Goal: Information Seeking & Learning: Learn about a topic

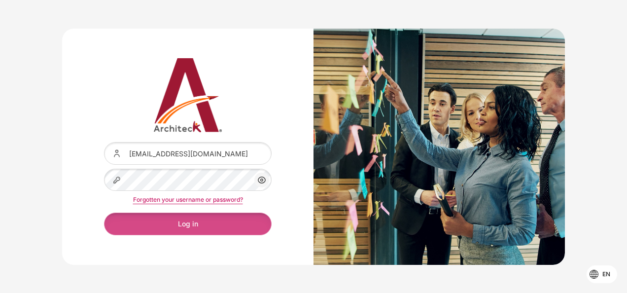
click at [252, 230] on button "Log in" at bounding box center [188, 223] width 168 height 22
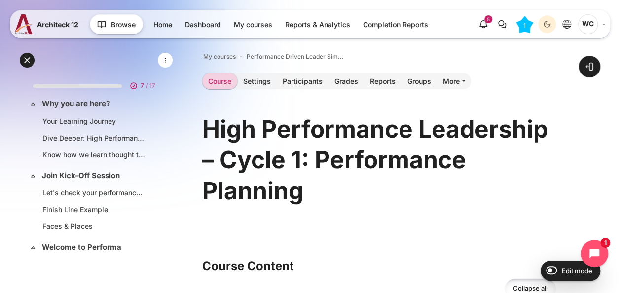
click at [407, 169] on h1 "High Performance Leadership – Cycle 1: Performance Planning" at bounding box center [379, 160] width 354 height 92
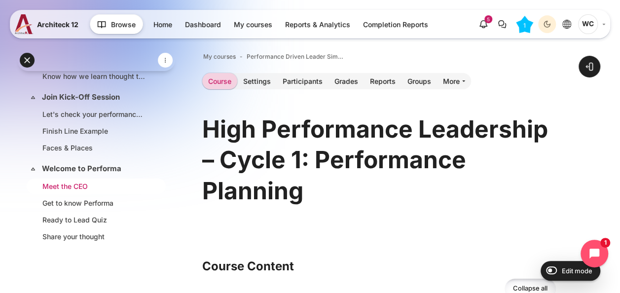
scroll to position [99, 0]
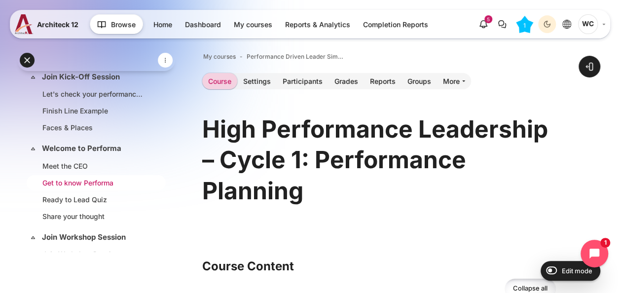
click at [113, 181] on link "Get to know Performa" at bounding box center [94, 182] width 104 height 10
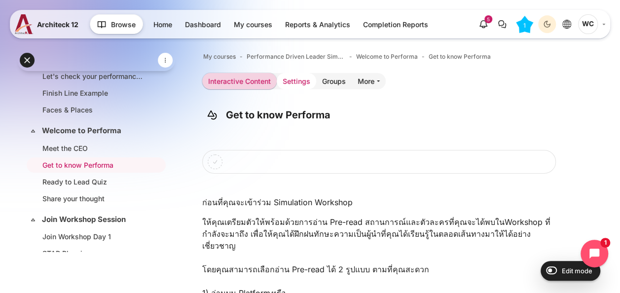
click at [296, 82] on link "Settings" at bounding box center [296, 81] width 39 height 16
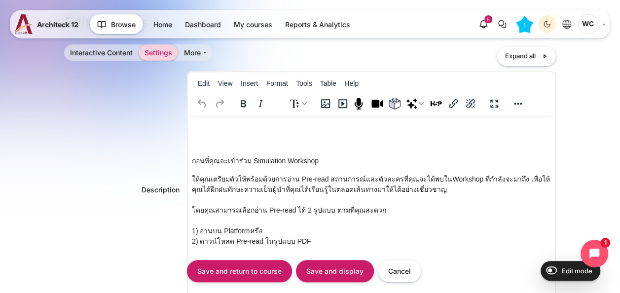
scroll to position [197, 0]
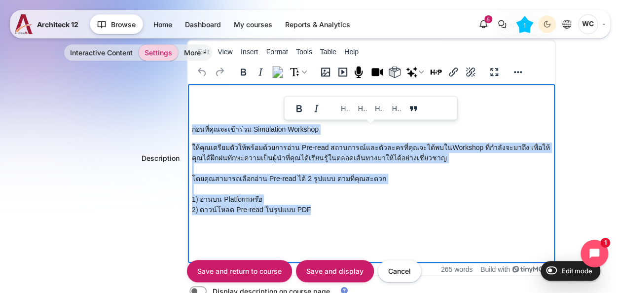
drag, startPoint x: 315, startPoint y: 213, endPoint x: 190, endPoint y: 127, distance: 152.1
click at [190, 127] on html "ก่อนที่คุณจะเข้าร่วม Simulation Workshop ให้คุณเตรียมตัวให้พร้อมด้วยการอ่าน Pre…" at bounding box center [371, 172] width 367 height 176
copy body "ก่อนที่คุณจะเข้าร่วม Simulation Workshop ให้คุณเตรียมตัวให้พร้อมด้วยการอ่าน Pre…"
drag, startPoint x: 322, startPoint y: 210, endPoint x: 191, endPoint y: 128, distance: 154.6
click at [191, 128] on html "ก่อนที่คุณจะเข้าร่วม Simulation Workshop ให้คุณเตรียมตัวให้พร้อมด้วยการอ่าน Pre…" at bounding box center [371, 172] width 367 height 176
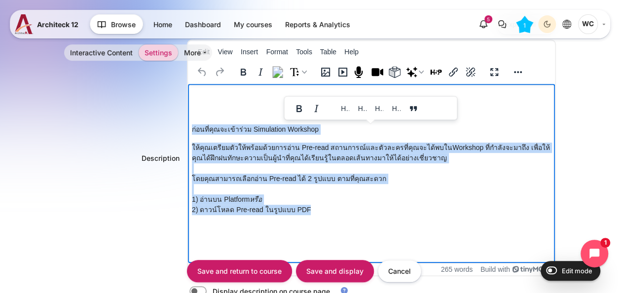
paste body "Rich text area. Press ALT-0 for help."
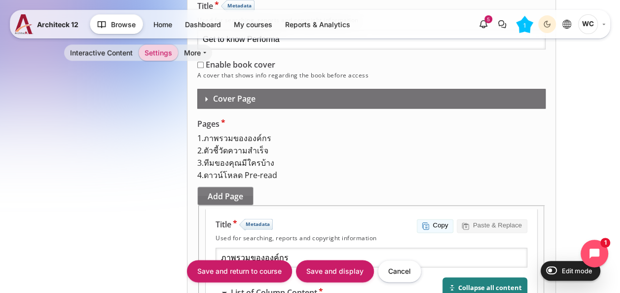
scroll to position [592, 0]
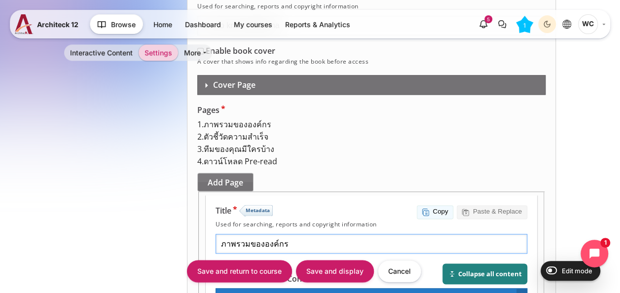
drag, startPoint x: 399, startPoint y: 132, endPoint x: 306, endPoint y: 135, distance: 93.2
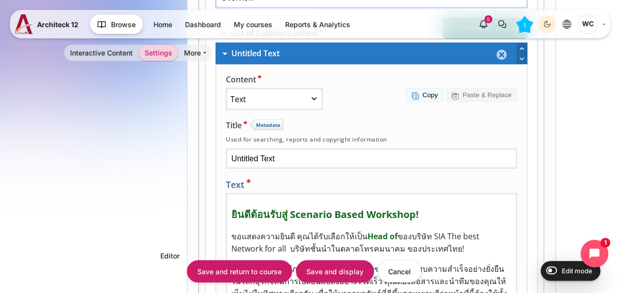
scroll to position [838, 0]
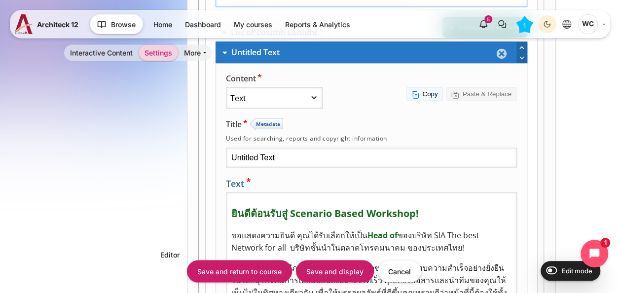
type input "Overview"
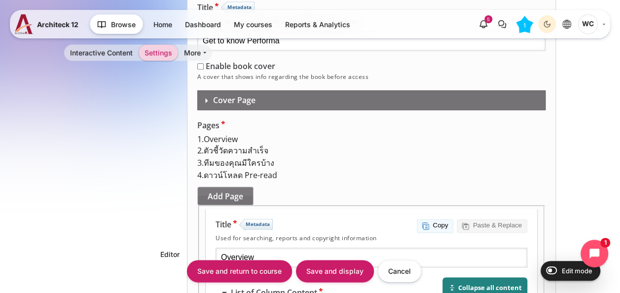
drag, startPoint x: 426, startPoint y: 390, endPoint x: 335, endPoint y: 130, distance: 276.0
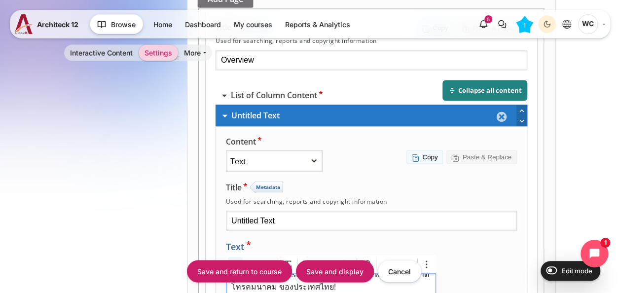
scroll to position [0, 0]
drag, startPoint x: 447, startPoint y: 208, endPoint x: 327, endPoint y: 212, distance: 120.4
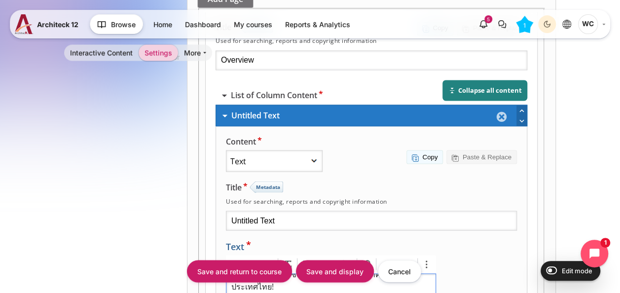
click at [393, 251] on p "คุณในฐานะผู้นำมีภารกิจที่จะช่วยให้ ธุรกิจของ Performa ประสบความสำเร็จอย่างยั่งย…" at bounding box center [331, 294] width 200 height 86
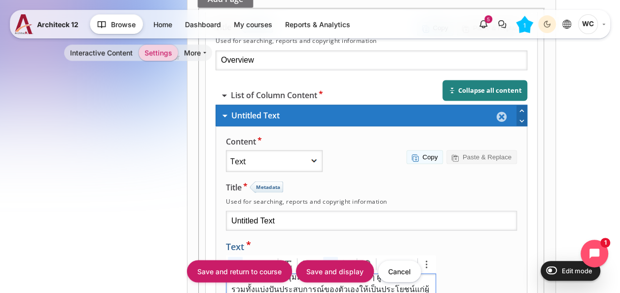
copy strong "Performa"
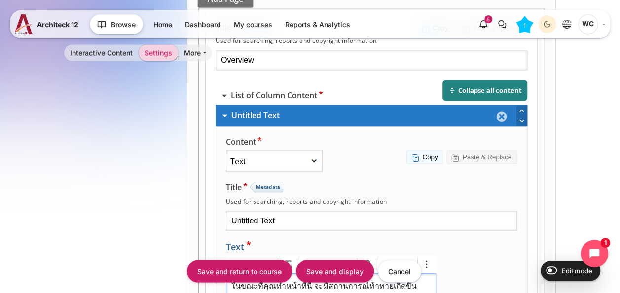
scroll to position [0, 0]
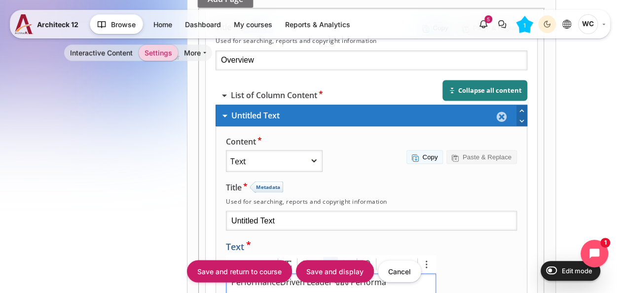
copy div "ยินดีต้อนรับสู่ Scenario Based Workshop! ขอแสดงความยินดี คุณได้รับเลือกให้เป็น …"
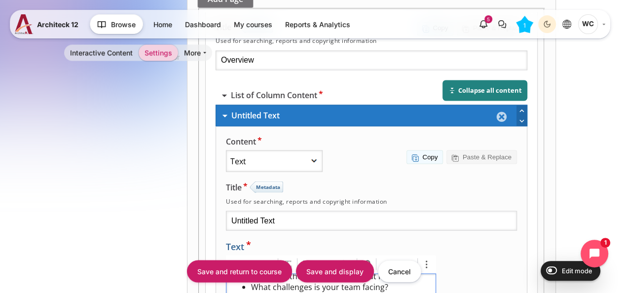
scroll to position [629, 0]
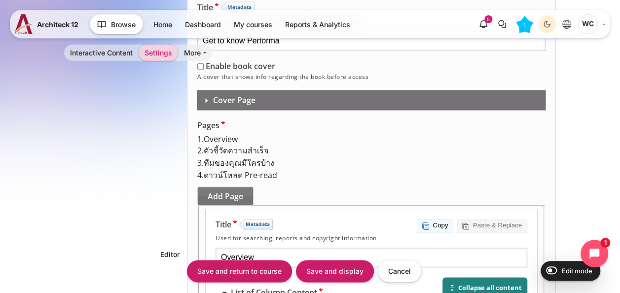
click at [262, 145] on span "ตัวชี้วัดความสำเร็จ" at bounding box center [236, 150] width 65 height 11
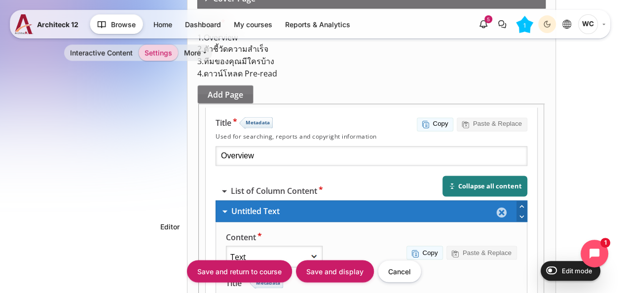
scroll to position [651, 0]
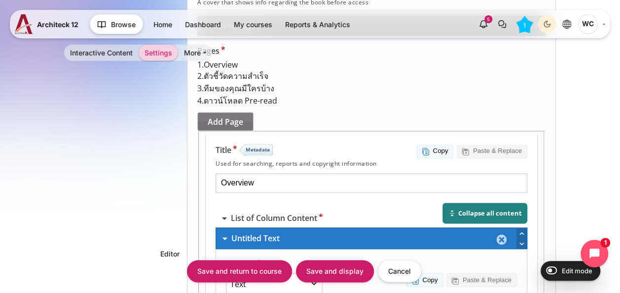
click at [289, 83] on div "Remove item" at bounding box center [371, 83] width 348 height 0
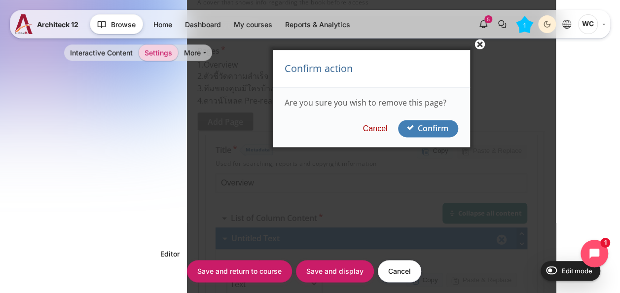
click at [424, 130] on button "Confirm" at bounding box center [428, 128] width 60 height 17
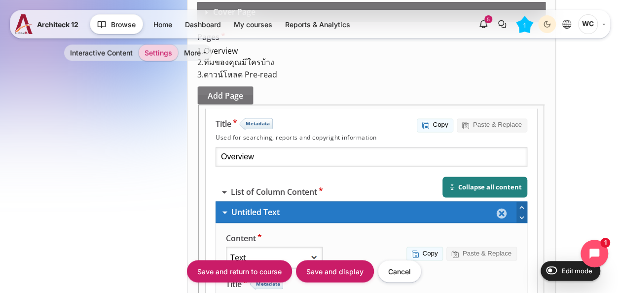
scroll to position [624, 0]
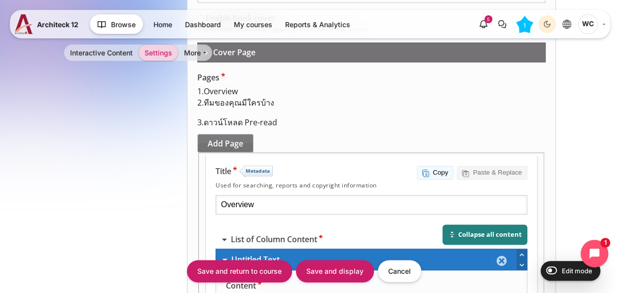
click at [251, 98] on span "ทีมของคุณมีใครบ้าง" at bounding box center [239, 103] width 71 height 11
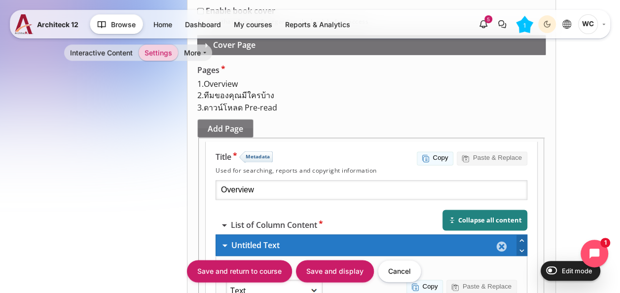
scroll to position [575, 0]
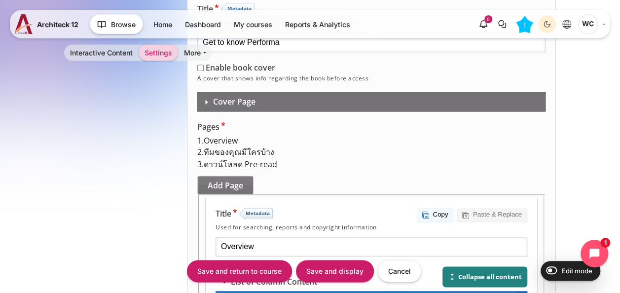
drag, startPoint x: 395, startPoint y: 146, endPoint x: 300, endPoint y: 152, distance: 95.3
type input "Our Team"
click at [253, 159] on span "ดาวน์โหลด Pre-read" at bounding box center [240, 164] width 73 height 11
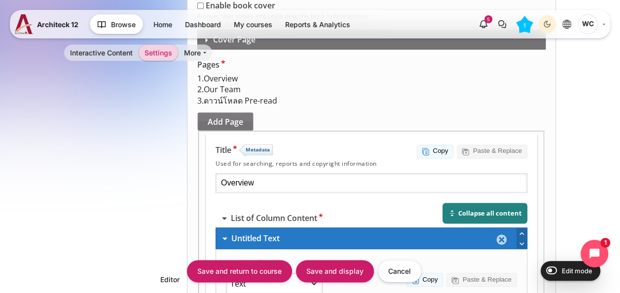
scroll to position [624, 0]
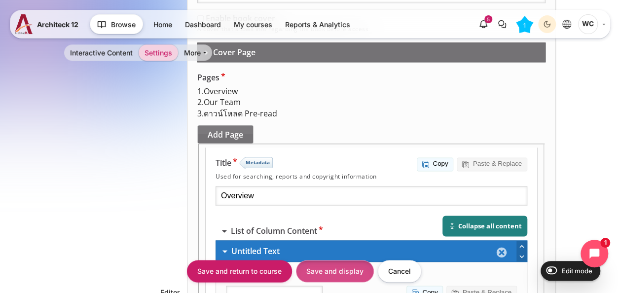
click at [339, 266] on input "Save and display" at bounding box center [335, 271] width 78 height 22
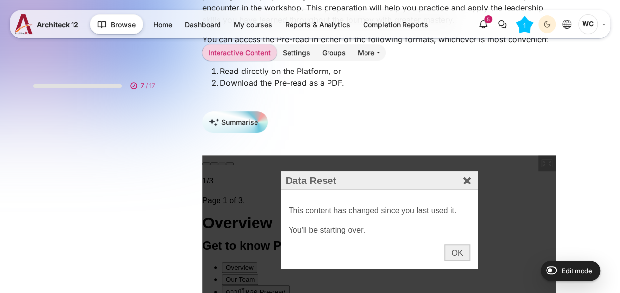
scroll to position [116, 0]
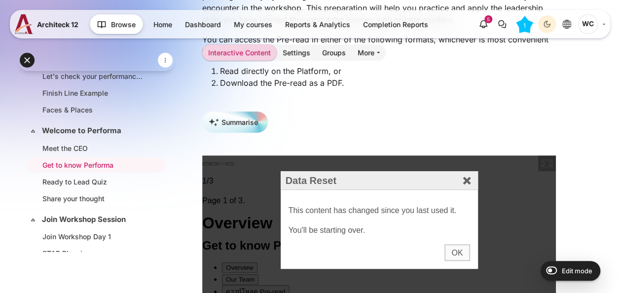
click at [458, 247] on div "OK" at bounding box center [456, 252] width 25 height 17
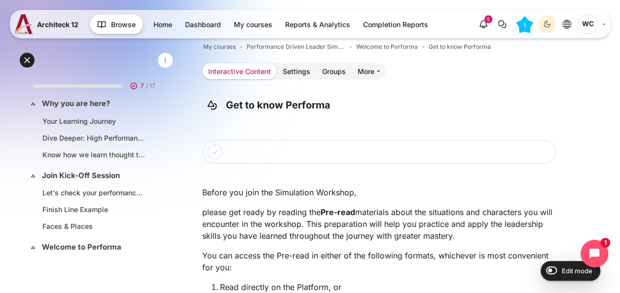
scroll to position [0, 0]
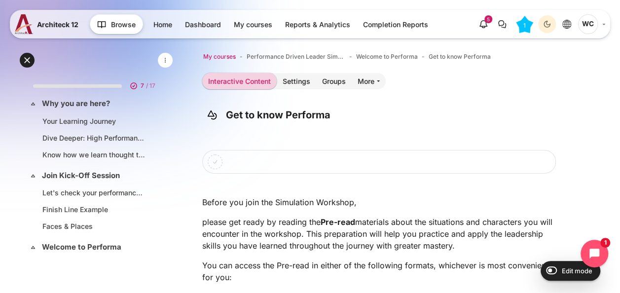
click at [222, 56] on span "My courses" at bounding box center [219, 56] width 33 height 9
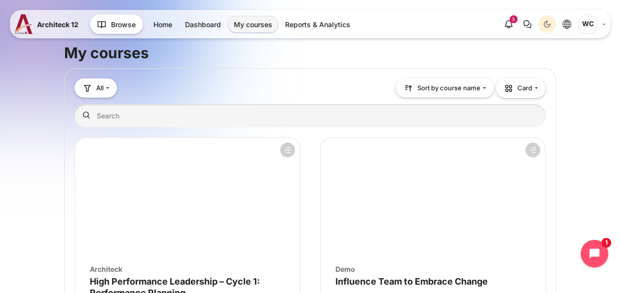
click at [176, 186] on figure "Course overview" at bounding box center [187, 197] width 225 height 118
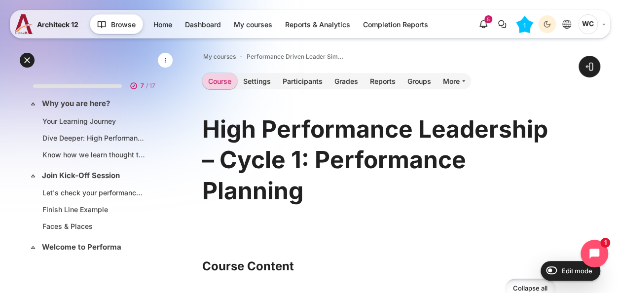
click at [434, 198] on h1 "High Performance Leadership – Cycle 1: Performance Planning" at bounding box center [379, 160] width 354 height 92
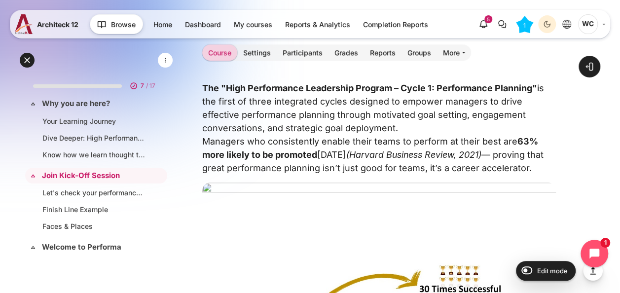
scroll to position [447, 0]
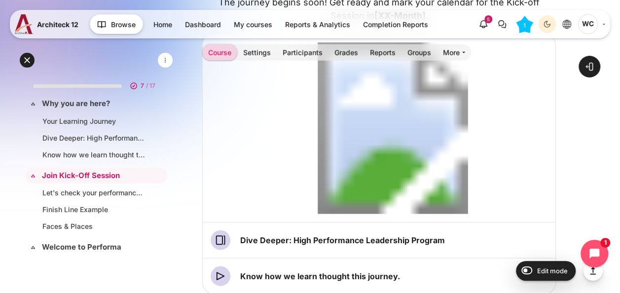
scroll to position [1277, 0]
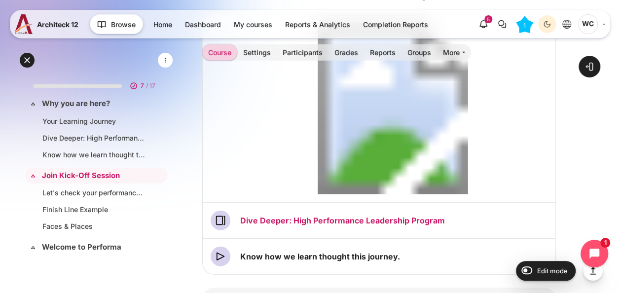
click at [392, 225] on link "Dive Deeper: High Performance Leadership Program Page" at bounding box center [342, 220] width 205 height 10
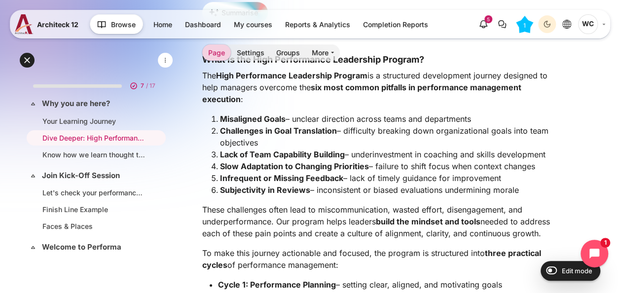
scroll to position [99, 0]
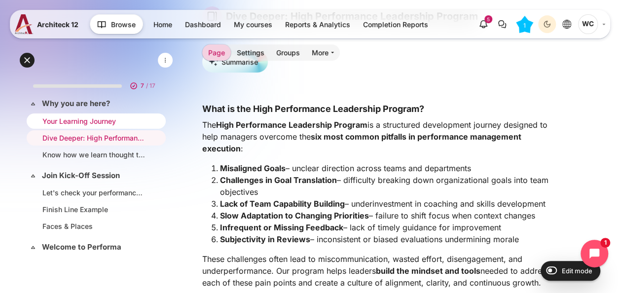
click at [104, 120] on link "Your Learning Journey" at bounding box center [94, 121] width 104 height 10
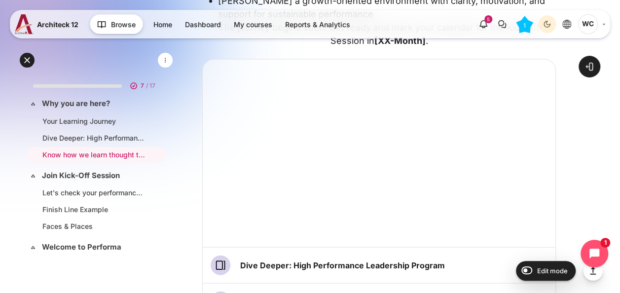
scroll to position [1133, 0]
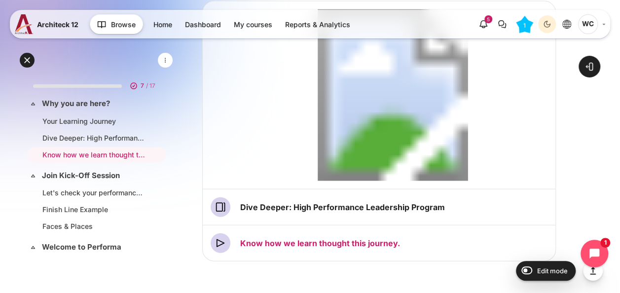
click at [323, 248] on link "Know how we learn thought this journey. Video Time" at bounding box center [320, 243] width 160 height 10
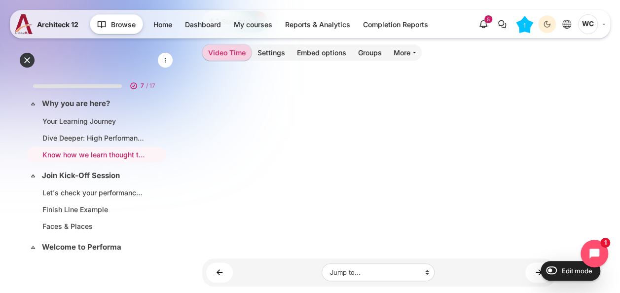
scroll to position [148, 0]
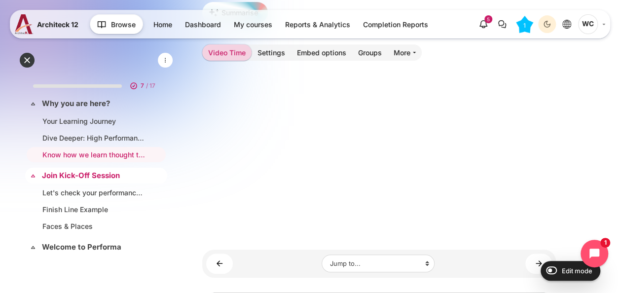
click at [107, 177] on link "Join Kick-Off Session" at bounding box center [95, 175] width 106 height 11
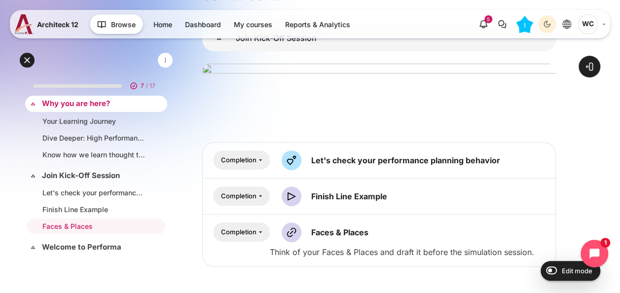
click at [100, 101] on link "Why you are here?" at bounding box center [95, 103] width 106 height 11
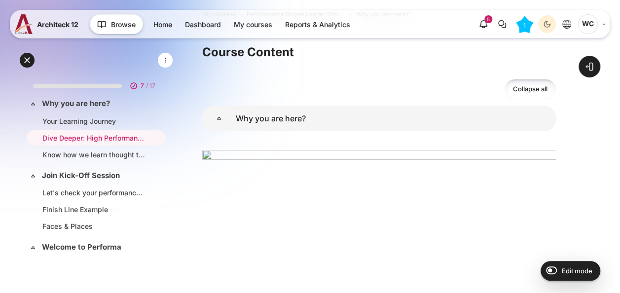
scroll to position [49, 0]
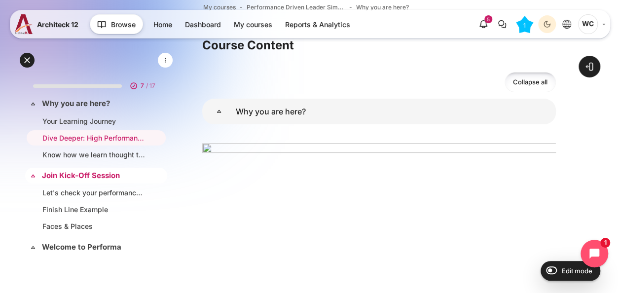
click at [83, 174] on link "Join Kick-Off Session" at bounding box center [95, 175] width 106 height 11
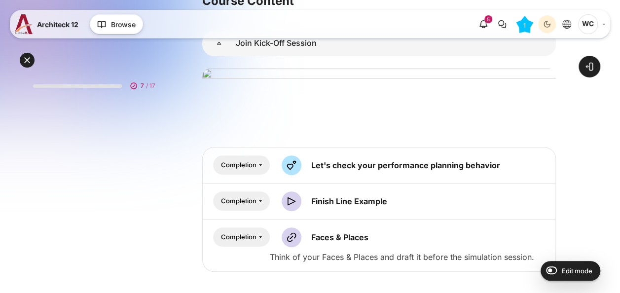
scroll to position [99, 0]
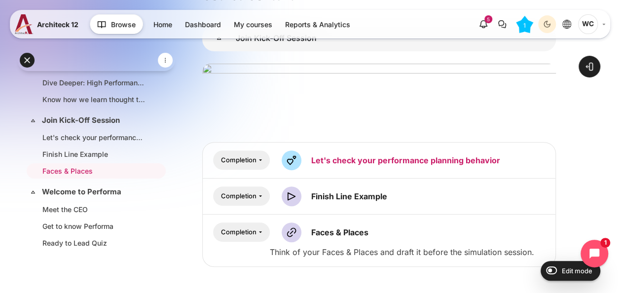
click at [431, 163] on link "Let's check your performance planning behavior Feedback" at bounding box center [405, 160] width 189 height 10
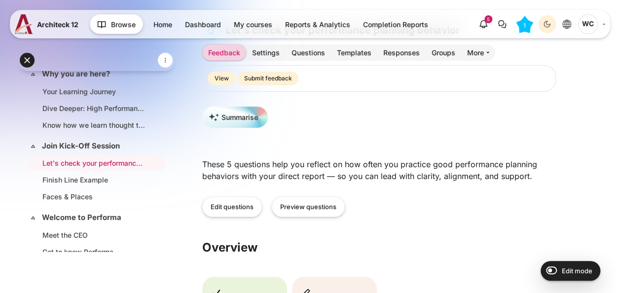
scroll to position [99, 0]
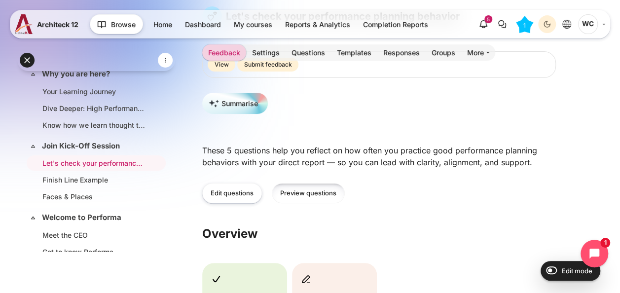
click at [337, 188] on link "Preview questions" at bounding box center [308, 193] width 73 height 20
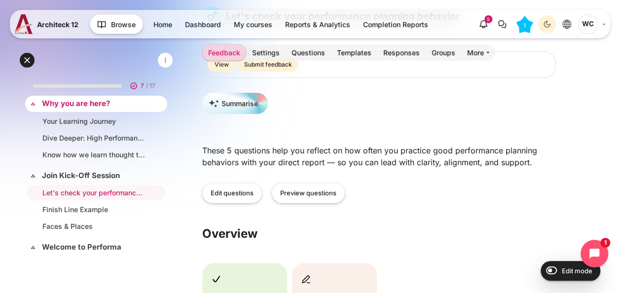
click at [107, 105] on link "Why you are here?" at bounding box center [95, 103] width 106 height 11
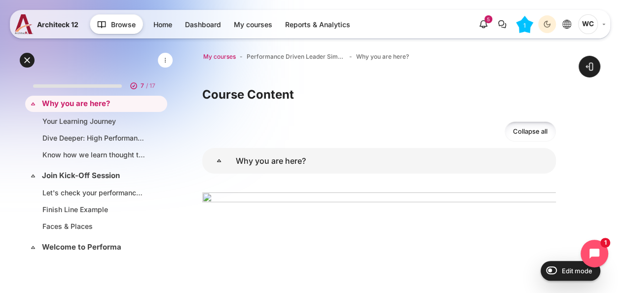
click at [226, 58] on span "My courses" at bounding box center [219, 56] width 33 height 9
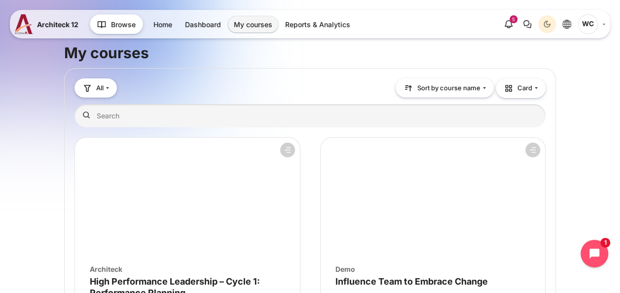
click at [211, 164] on figure "Course overview" at bounding box center [187, 197] width 225 height 118
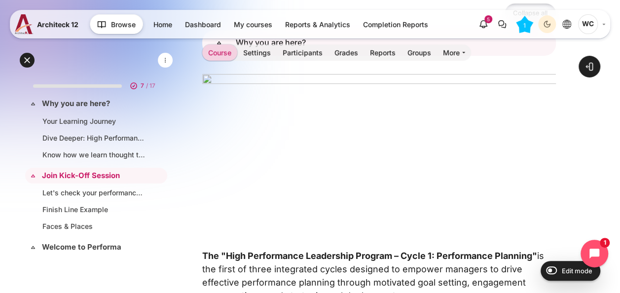
scroll to position [296, 0]
